Goal: Task Accomplishment & Management: Manage account settings

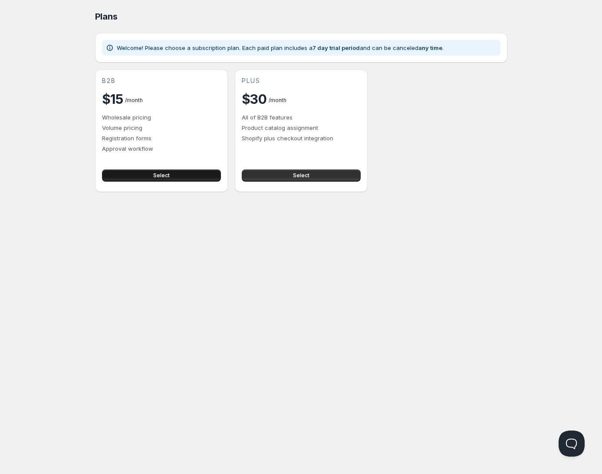
click at [186, 175] on button "Select" at bounding box center [161, 175] width 119 height 12
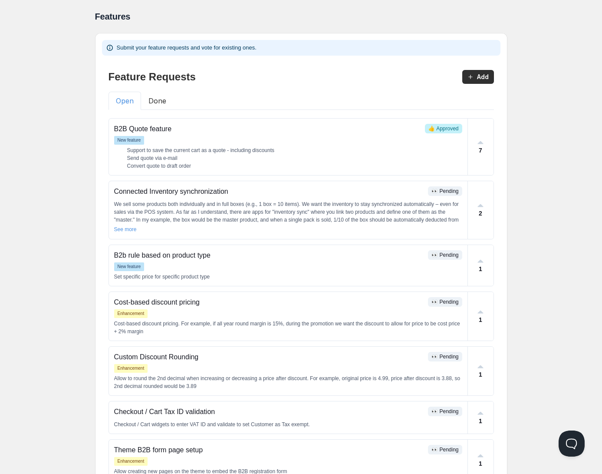
click at [154, 99] on button "Done" at bounding box center [157, 101] width 33 height 18
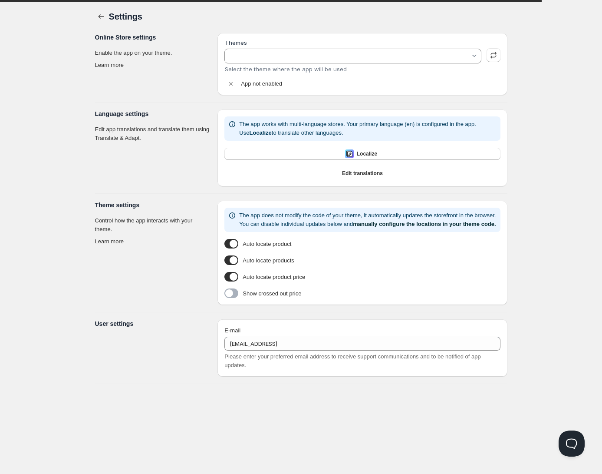
type input "Dawn"
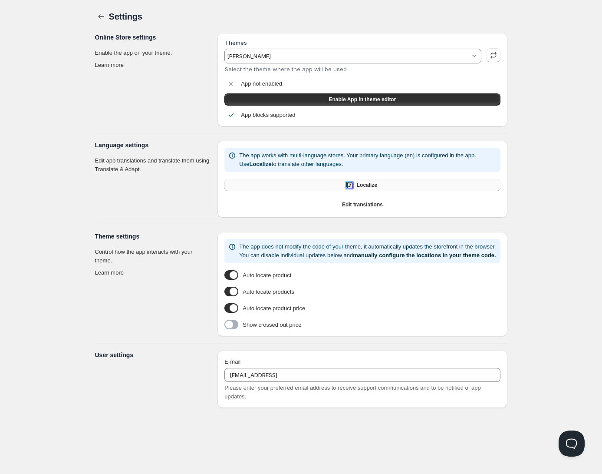
click at [378, 182] on button "Localize" at bounding box center [363, 185] width 276 height 12
click at [377, 208] on span "Edit translations" at bounding box center [362, 204] width 41 height 7
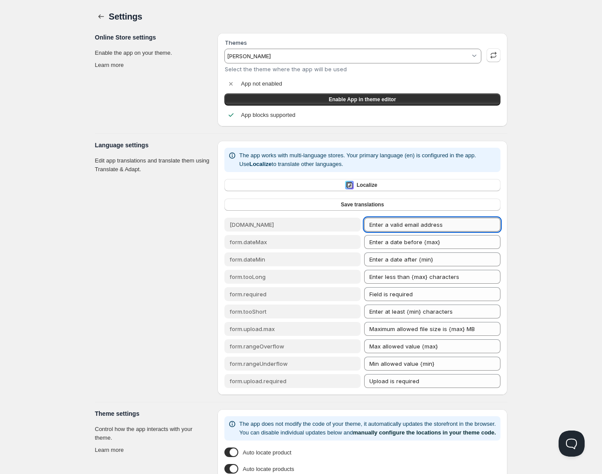
click at [464, 230] on input "Enter a valid email address" at bounding box center [432, 225] width 136 height 14
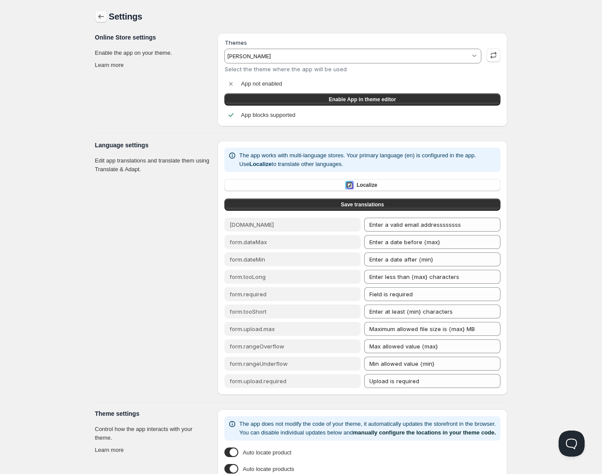
click at [102, 17] on icon "button" at bounding box center [101, 16] width 9 height 9
click at [102, 17] on icon "button" at bounding box center [101, 16] width 6 height 4
type input "Enter a valid email address"
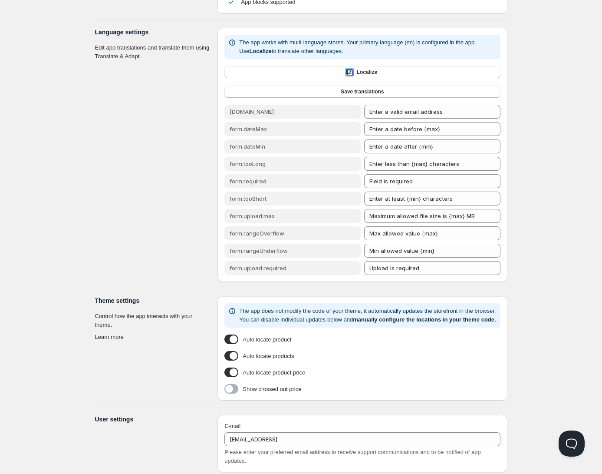
scroll to position [150, 0]
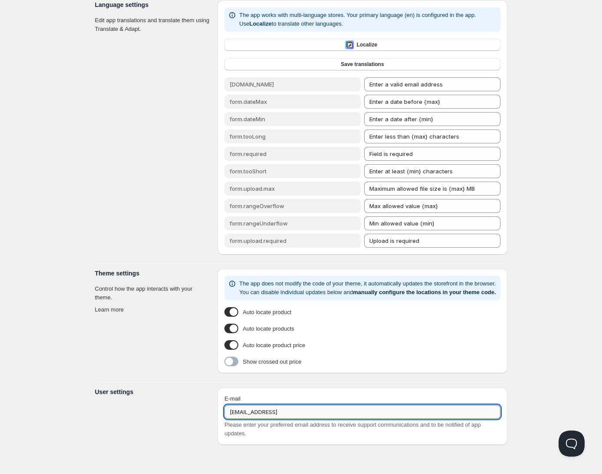
click at [307, 410] on input "[EMAIL_ADDRESS]" at bounding box center [363, 412] width 276 height 14
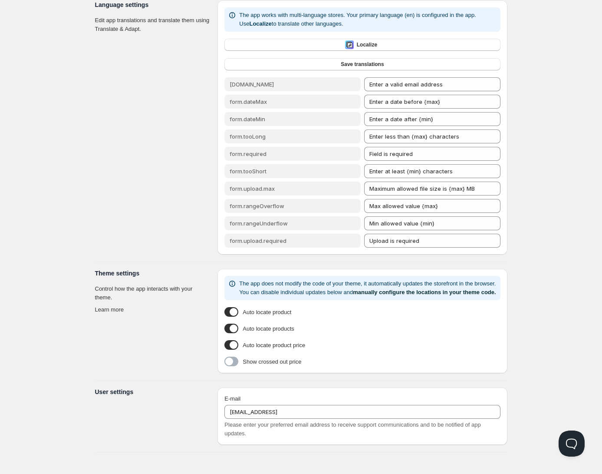
type input "[EMAIL_ADDRESS]"
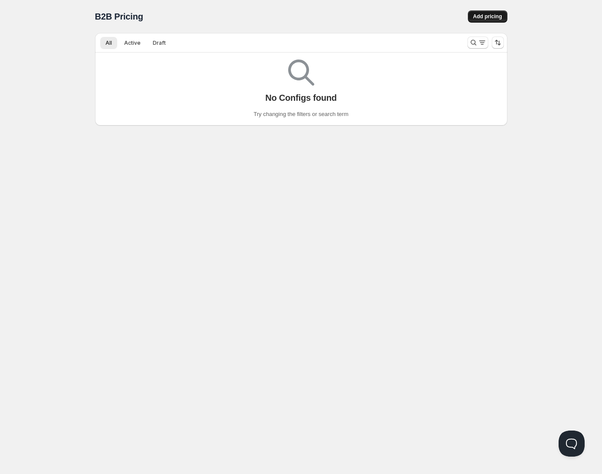
click at [489, 11] on button "Add pricing" at bounding box center [488, 16] width 40 height 12
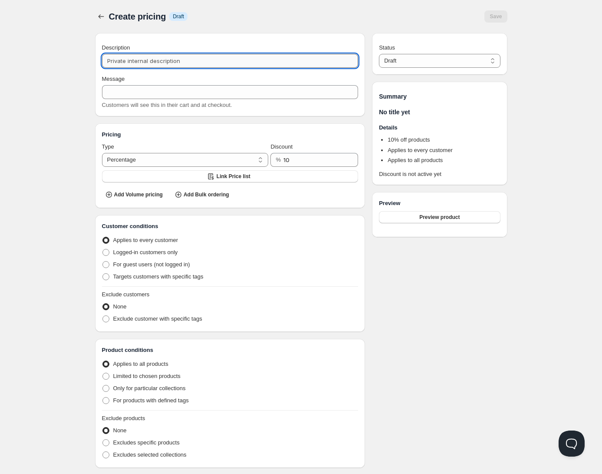
click at [148, 60] on input "Description" at bounding box center [230, 61] width 257 height 14
type input "a"
type input "A"
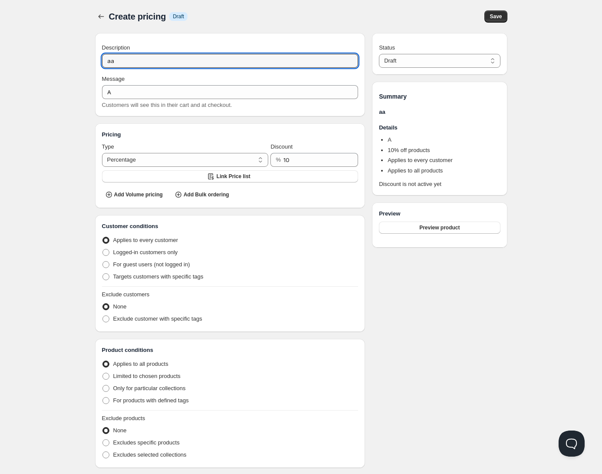
type input "aaa"
type input "AAA"
type input "aaaaa"
type input "AAAAA"
type input "aaaaaa"
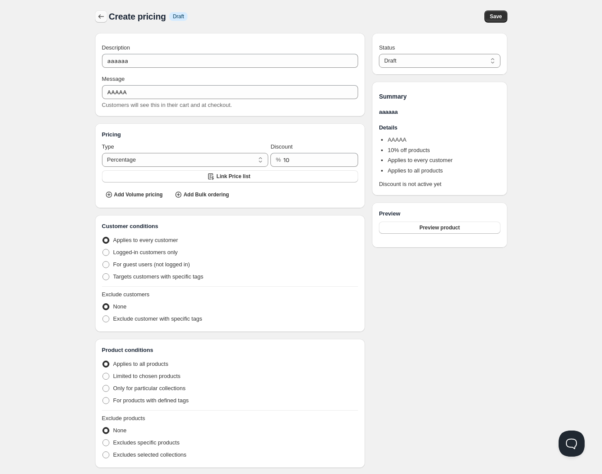
click at [102, 17] on icon "button" at bounding box center [101, 16] width 9 height 9
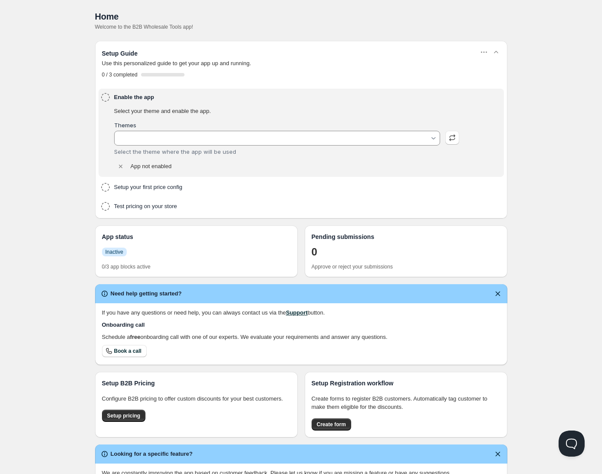
type input "Dawn"
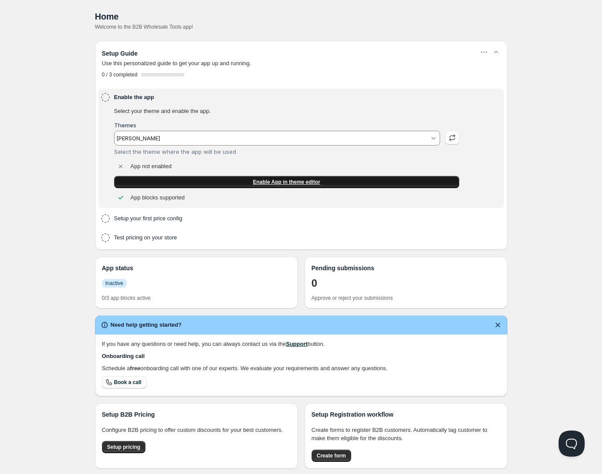
click at [314, 184] on span "Enable App in theme editor" at bounding box center [286, 182] width 67 height 7
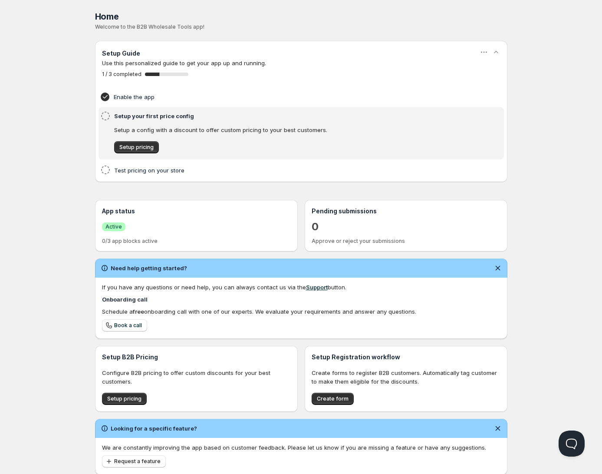
click at [129, 243] on p "0/3 app blocks active" at bounding box center [196, 241] width 189 height 7
click at [132, 241] on p "2/3 app blocks active" at bounding box center [196, 241] width 189 height 7
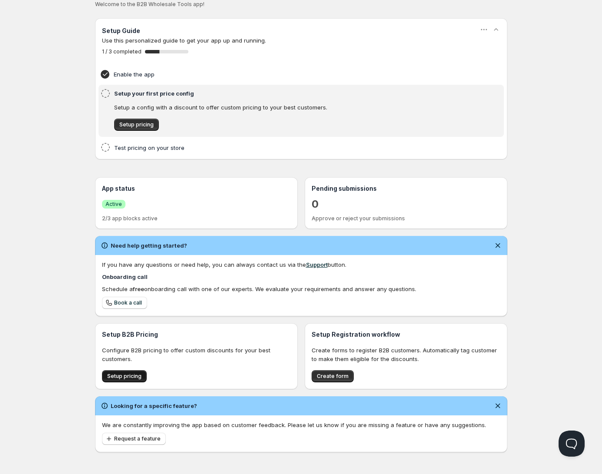
click at [136, 379] on span "Setup pricing" at bounding box center [124, 376] width 34 height 7
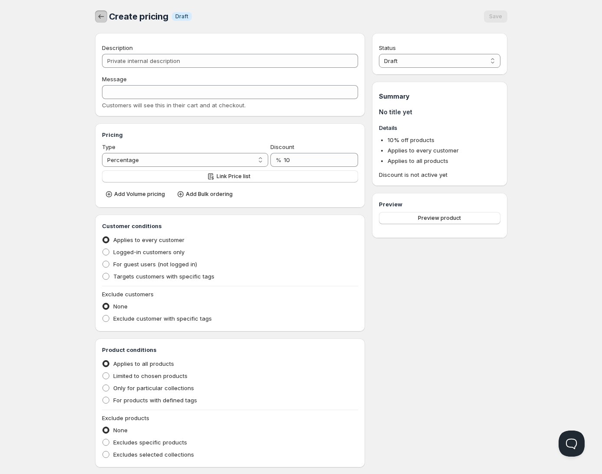
click at [102, 17] on icon "button" at bounding box center [101, 16] width 9 height 9
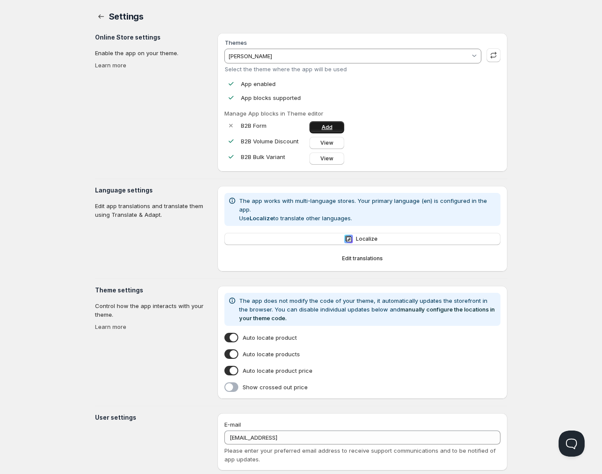
click at [328, 129] on span "Add" at bounding box center [327, 127] width 11 height 7
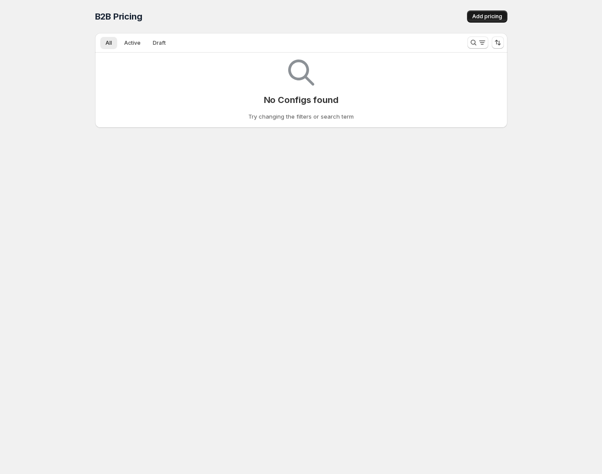
click at [487, 12] on button "Add pricing" at bounding box center [487, 16] width 40 height 12
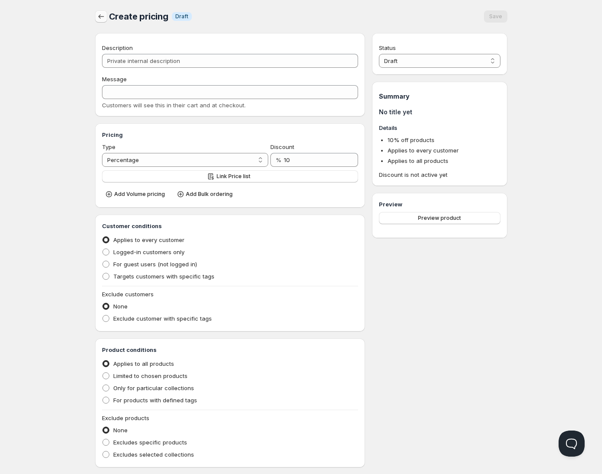
click at [106, 18] on div at bounding box center [102, 16] width 14 height 12
click at [102, 15] on icon "button" at bounding box center [101, 16] width 9 height 9
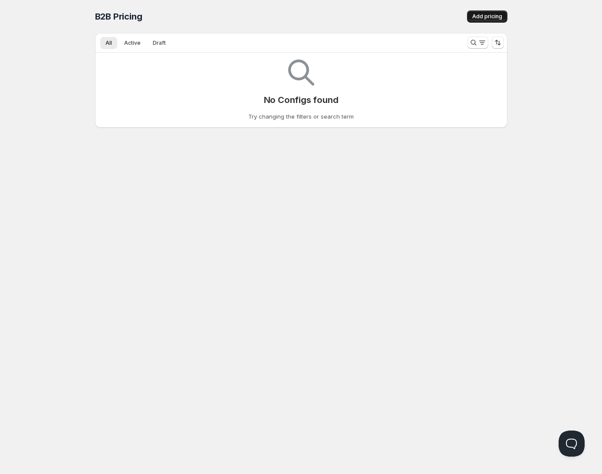
click at [476, 17] on span "Add pricing" at bounding box center [488, 16] width 30 height 7
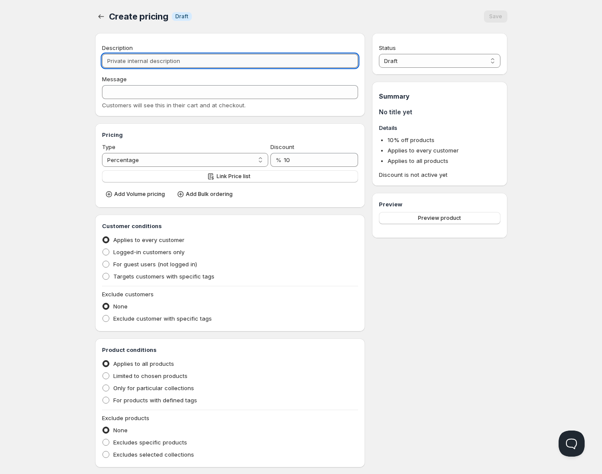
click at [190, 62] on input "Description" at bounding box center [230, 61] width 257 height 14
type input "a"
type input "A"
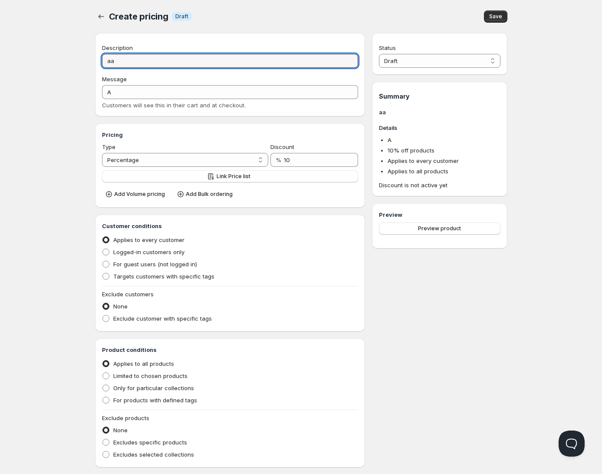
type input "aaa"
type input "AAA"
type input "aaaaa"
type input "AAAAA"
type input "aaaaa"
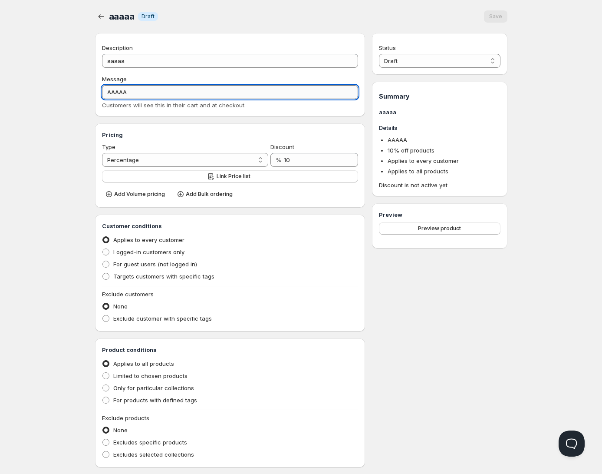
click at [166, 93] on input "AAAAA" at bounding box center [230, 92] width 257 height 14
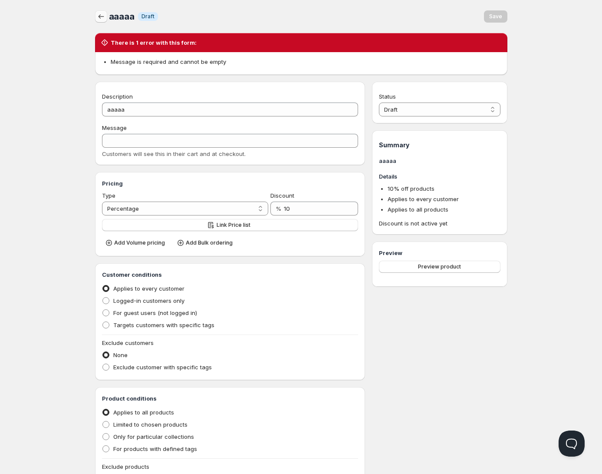
click at [101, 16] on icon "button" at bounding box center [101, 16] width 9 height 9
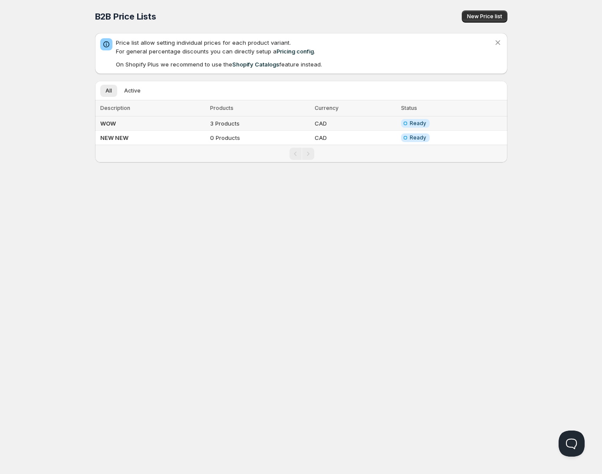
click at [169, 126] on td "WOW" at bounding box center [151, 123] width 112 height 14
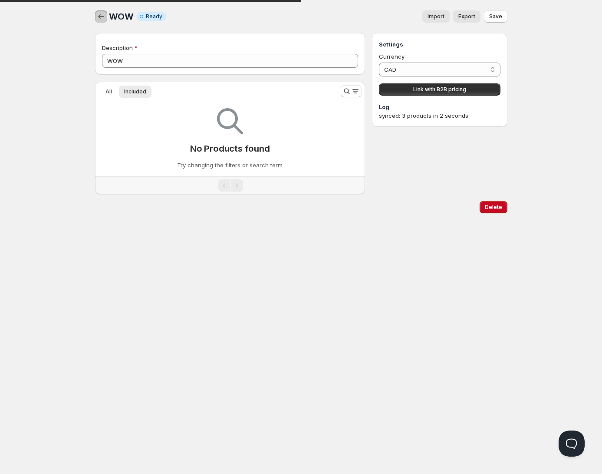
click at [96, 11] on button "button" at bounding box center [101, 16] width 12 height 12
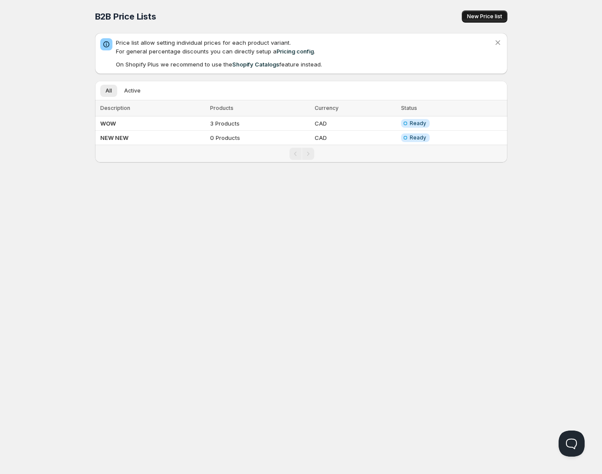
click at [481, 18] on span "New Price list" at bounding box center [484, 16] width 35 height 7
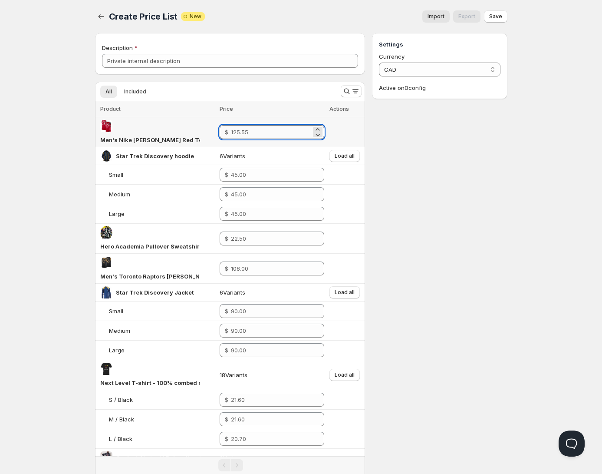
click at [278, 130] on input "number" at bounding box center [271, 132] width 81 height 14
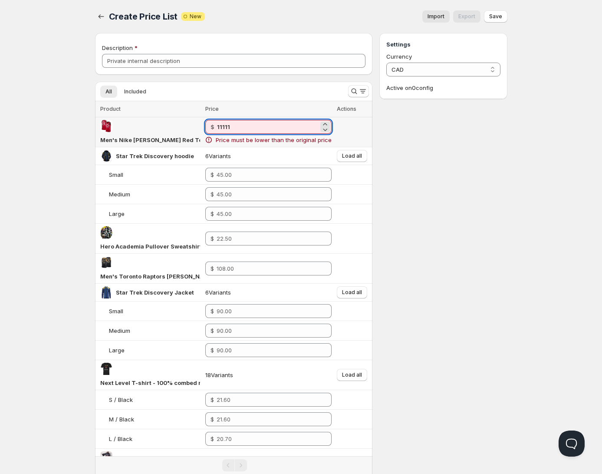
type input "111111"
click at [291, 124] on input "111111" at bounding box center [268, 127] width 102 height 14
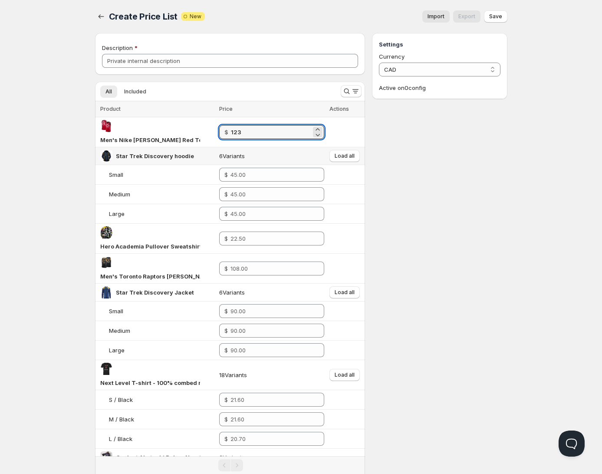
type input "123"
click at [274, 147] on td "6 Variants" at bounding box center [272, 156] width 110 height 18
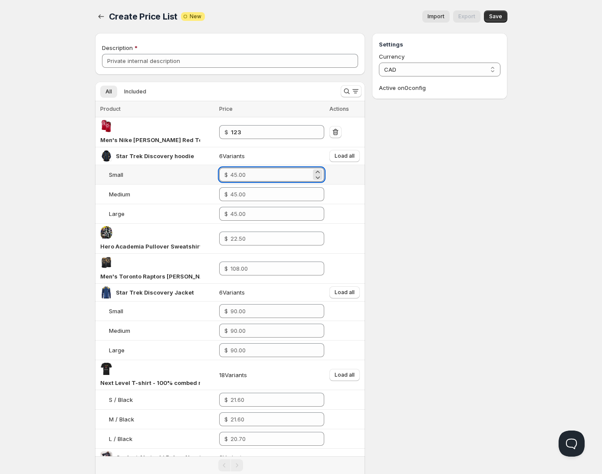
click at [255, 168] on input "number" at bounding box center [271, 175] width 81 height 14
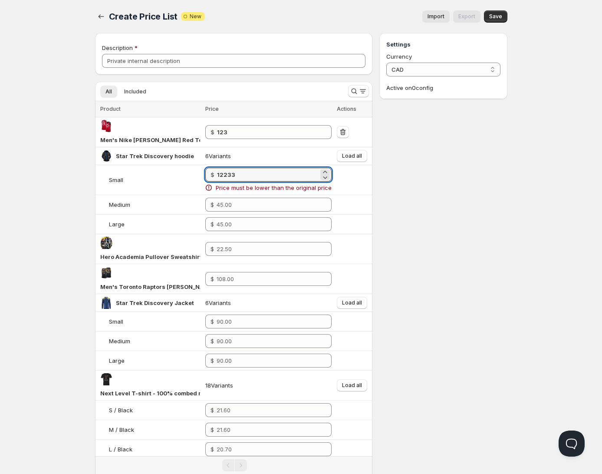
type input "12233"
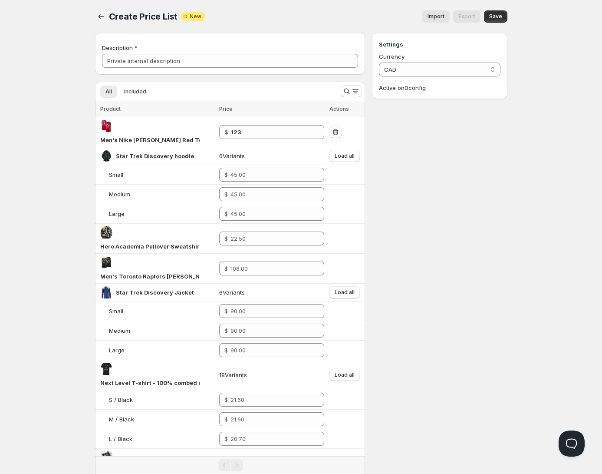
click at [97, 29] on div "Create Price List. This page is ready Create Price List Attention Incomplete Ne…" at bounding box center [301, 16] width 413 height 33
click at [99, 16] on icon "button" at bounding box center [101, 16] width 6 height 4
click at [99, 17] on icon "button" at bounding box center [101, 16] width 6 height 4
click at [335, 128] on icon "button" at bounding box center [335, 132] width 9 height 9
click at [304, 8] on div "Create Price List. This page is ready Create Price List Attention Incomplete Ne…" at bounding box center [301, 16] width 413 height 33
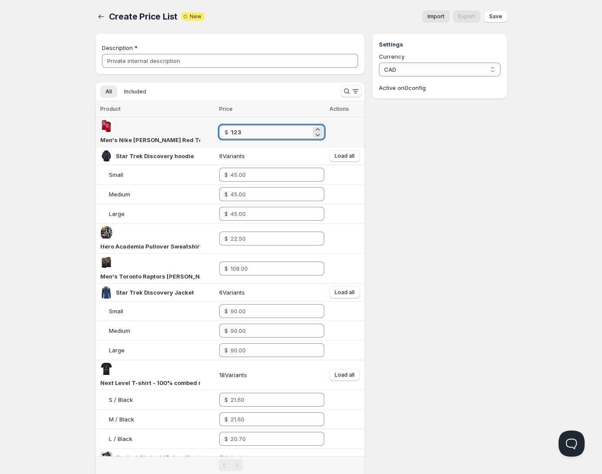
click at [254, 125] on input "123" at bounding box center [271, 132] width 80 height 14
click at [100, 17] on icon "button" at bounding box center [101, 16] width 9 height 9
click at [272, 125] on input "number" at bounding box center [271, 132] width 81 height 14
click at [317, 130] on icon at bounding box center [318, 134] width 9 height 9
click at [320, 125] on icon at bounding box center [318, 129] width 9 height 9
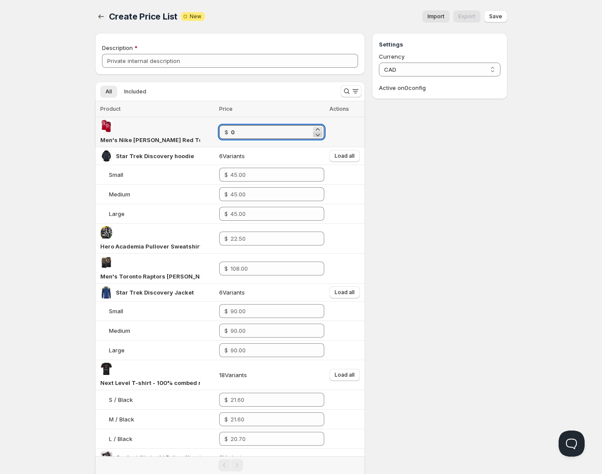
click at [314, 130] on icon at bounding box center [318, 134] width 9 height 9
click at [316, 125] on icon at bounding box center [318, 129] width 9 height 9
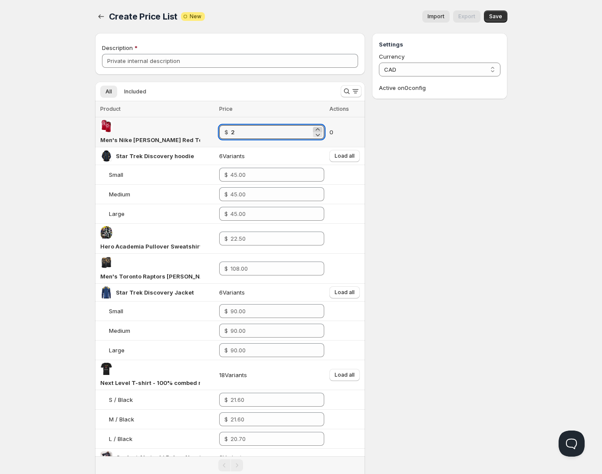
click at [316, 125] on icon at bounding box center [318, 129] width 9 height 9
type input "3"
click at [268, 43] on div "Description" at bounding box center [230, 47] width 257 height 9
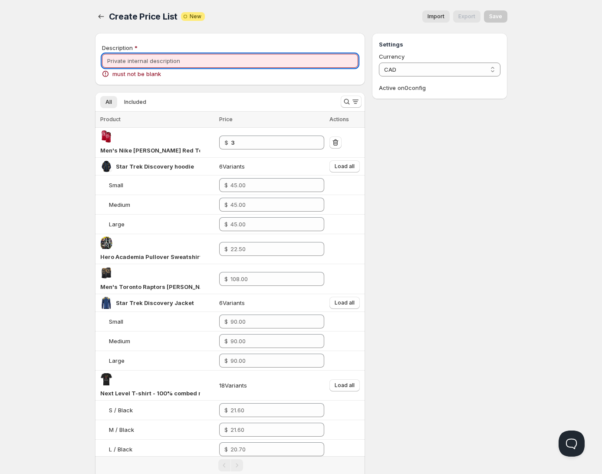
click at [207, 61] on input "Description" at bounding box center [230, 61] width 257 height 14
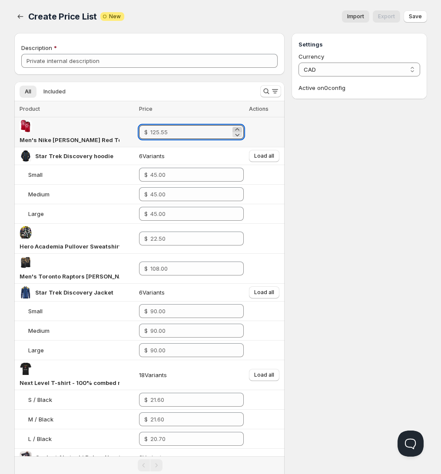
click at [237, 125] on icon at bounding box center [237, 129] width 9 height 9
type input "3"
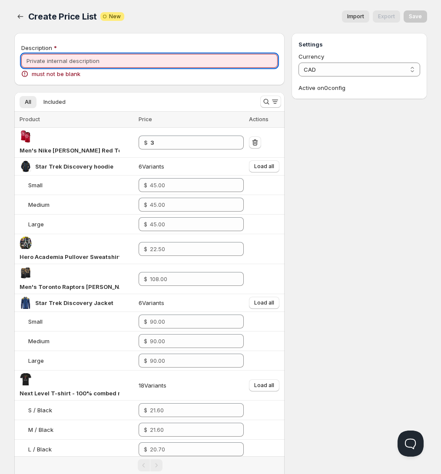
click at [92, 64] on input "Description" at bounding box center [149, 61] width 257 height 14
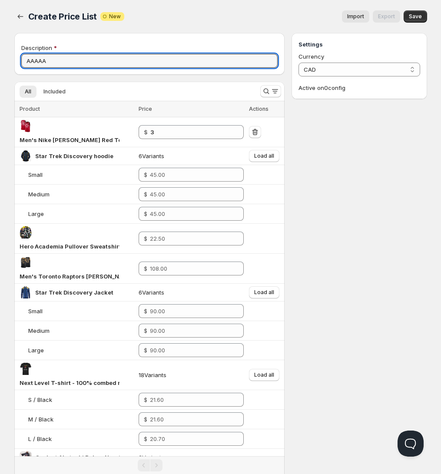
type input "AAAAA"
click at [83, 63] on input "Description" at bounding box center [149, 61] width 257 height 14
type input "AAAAAA"
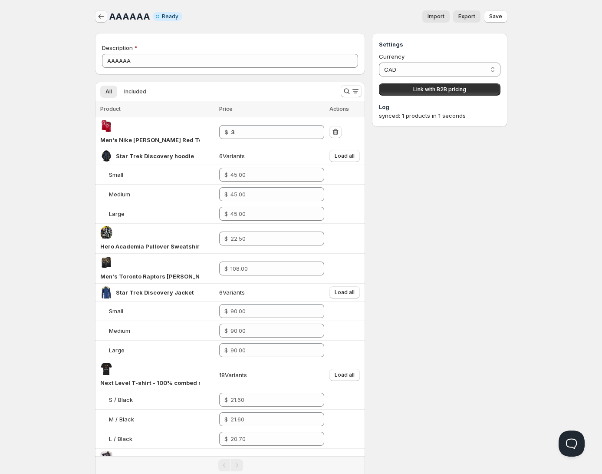
click at [100, 19] on icon "button" at bounding box center [101, 16] width 9 height 9
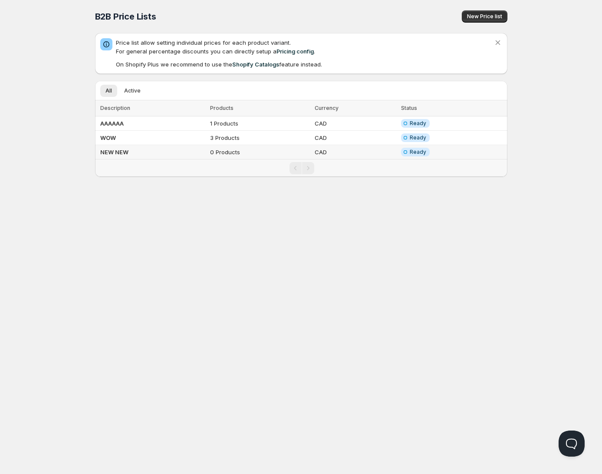
click at [116, 149] on b "NEW NEW" at bounding box center [114, 152] width 28 height 7
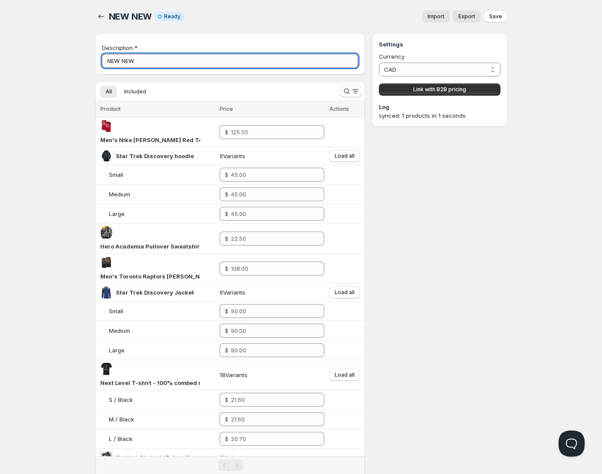
click at [181, 63] on input "NEW NEW" at bounding box center [230, 61] width 257 height 14
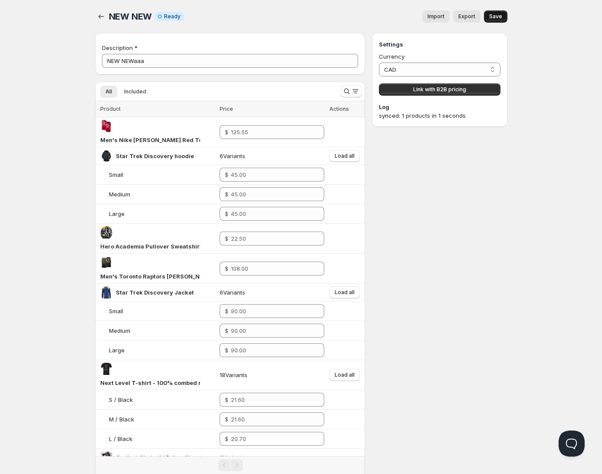
click at [440, 12] on button "Save" at bounding box center [495, 16] width 23 height 12
click at [440, 16] on span "Save" at bounding box center [495, 16] width 13 height 7
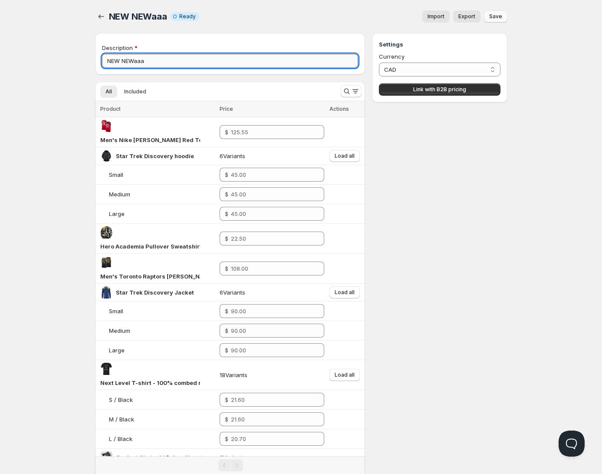
click at [179, 60] on input "NEW NEWaaa" at bounding box center [230, 61] width 257 height 14
type input "NEW NEWaaaaaaaa"
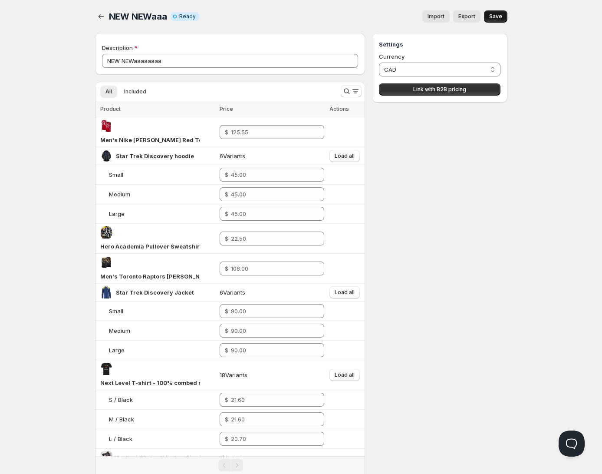
click at [440, 15] on span "Save" at bounding box center [495, 16] width 13 height 7
click at [97, 16] on icon "button" at bounding box center [101, 16] width 9 height 9
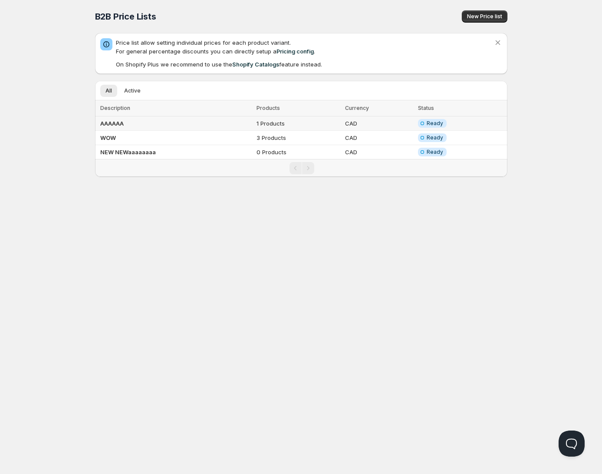
click at [148, 121] on td "AAAAAA" at bounding box center [174, 123] width 159 height 14
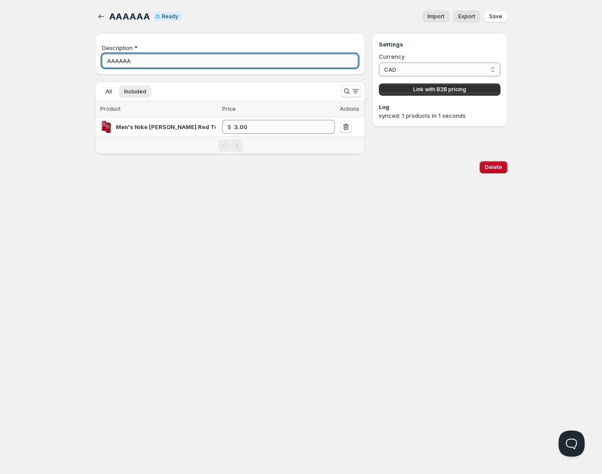
click at [165, 58] on input "AAAAAA" at bounding box center [230, 61] width 257 height 14
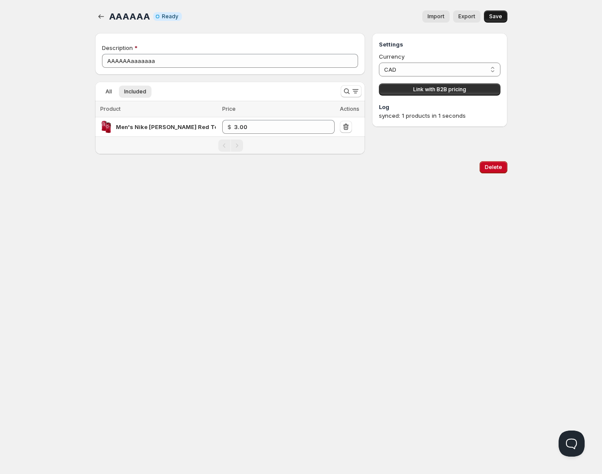
click at [440, 13] on span "Save" at bounding box center [495, 16] width 13 height 7
click at [228, 9] on div "AAAAAAaaaaaaa. This page is ready AAAAAAaaaaaaa Info Incomplete Ready Import Ex…" at bounding box center [301, 16] width 413 height 33
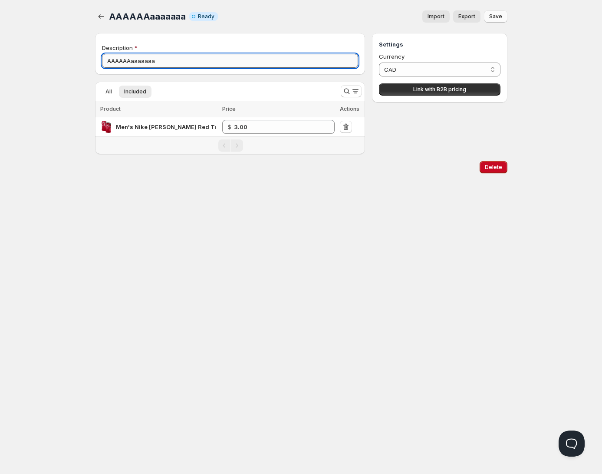
click at [172, 58] on input "AAAAAAaaaaaaa" at bounding box center [230, 61] width 257 height 14
type input "AAAAAAaaaaaaaaaaaaaa"
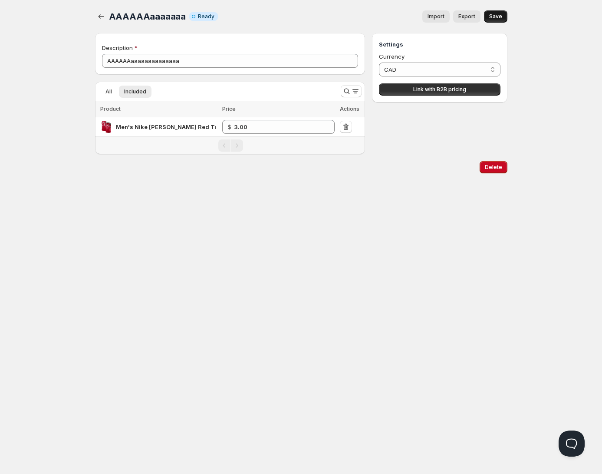
click at [440, 17] on span "Save" at bounding box center [495, 16] width 13 height 7
click at [97, 14] on icon "button" at bounding box center [101, 16] width 9 height 9
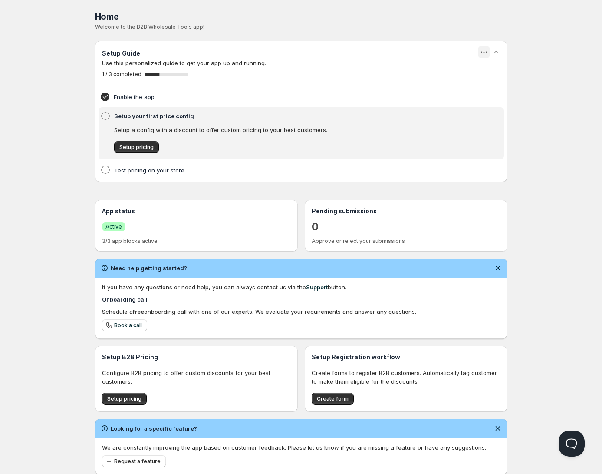
click at [440, 53] on icon "button" at bounding box center [483, 52] width 1 height 1
click at [440, 69] on div "Dismiss" at bounding box center [484, 70] width 32 height 9
